Goal: Task Accomplishment & Management: Manage account settings

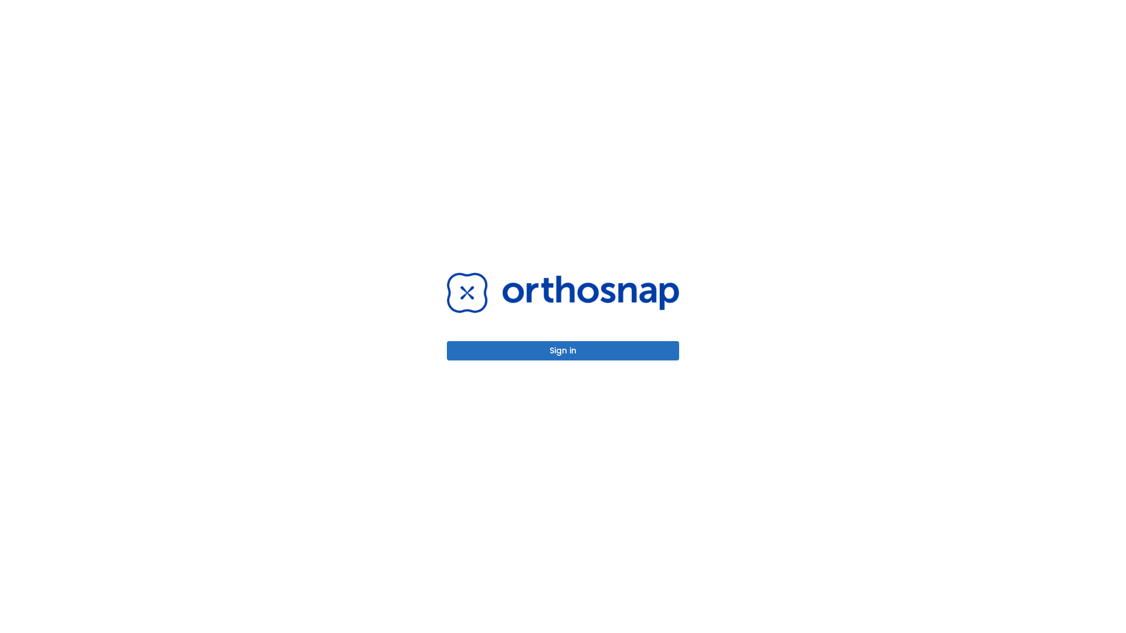
click at [563, 351] on button "Sign in" at bounding box center [563, 350] width 232 height 19
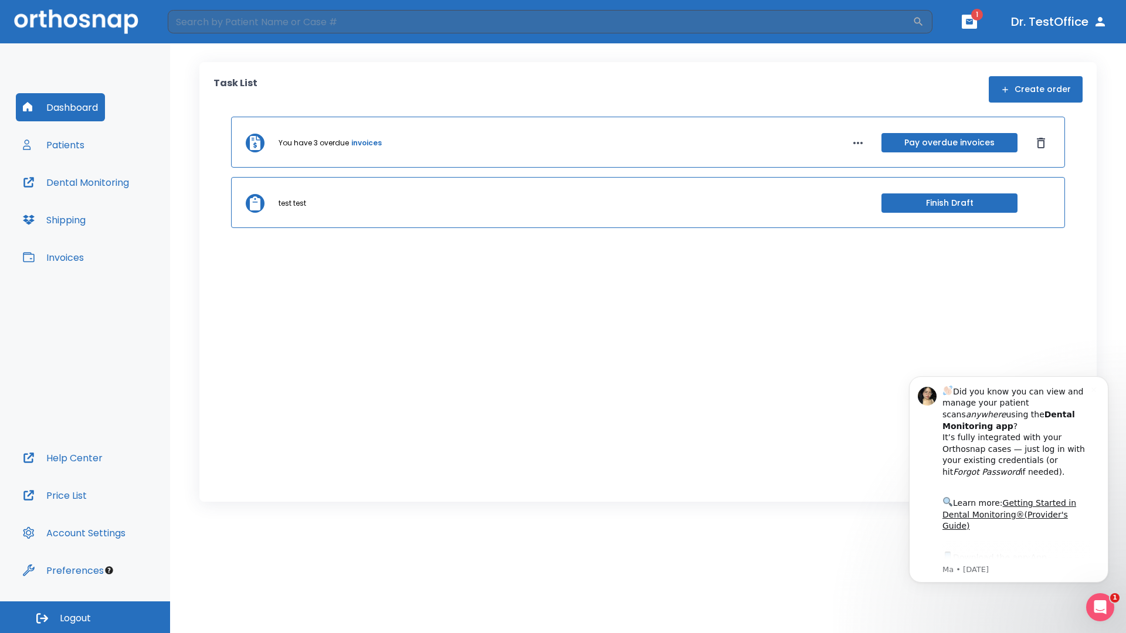
click at [85, 618] on span "Logout" at bounding box center [75, 618] width 31 height 13
